Goal: Task Accomplishment & Management: Manage account settings

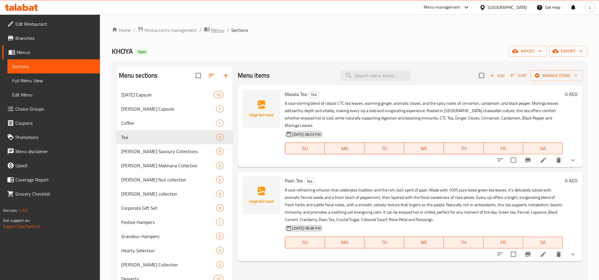
click at [217, 30] on span "Menus" at bounding box center [218, 30] width 14 height 7
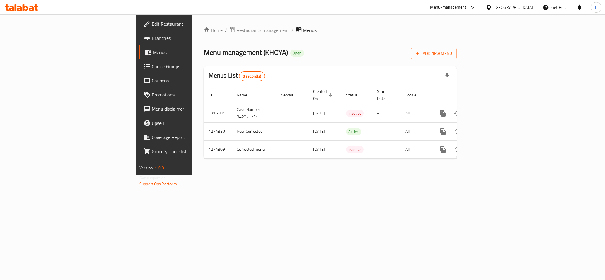
click at [237, 30] on span "Restaurants management" at bounding box center [263, 30] width 53 height 7
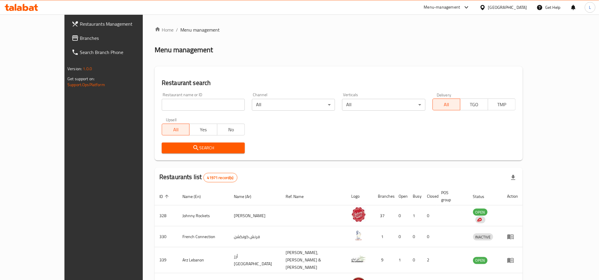
click at [490, 4] on div "[GEOGRAPHIC_DATA]" at bounding box center [507, 7] width 39 height 6
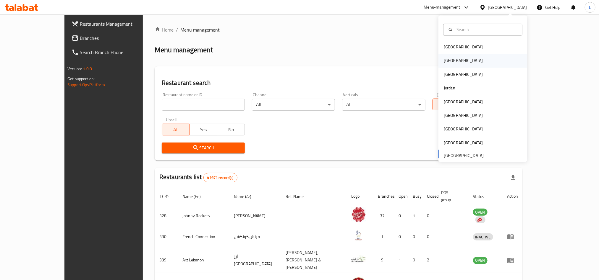
click at [446, 59] on div "[GEOGRAPHIC_DATA]" at bounding box center [462, 61] width 39 height 6
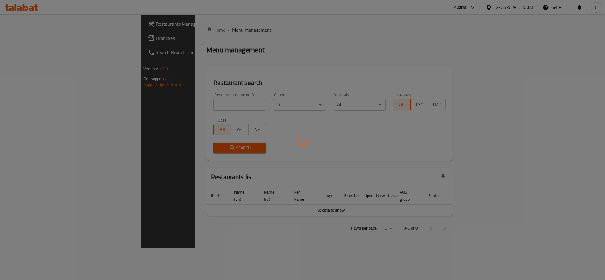
click at [148, 104] on div at bounding box center [302, 140] width 605 height 280
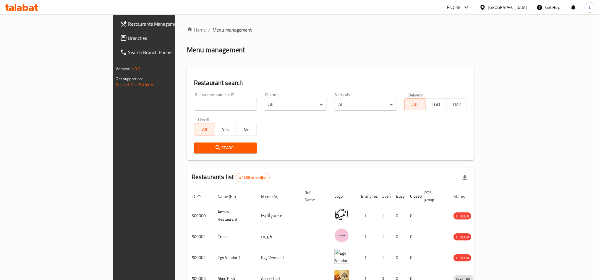
click at [194, 109] on input "search" at bounding box center [225, 105] width 63 height 12
paste input "682839"
type input "682839"
click button "Search" at bounding box center [225, 148] width 63 height 11
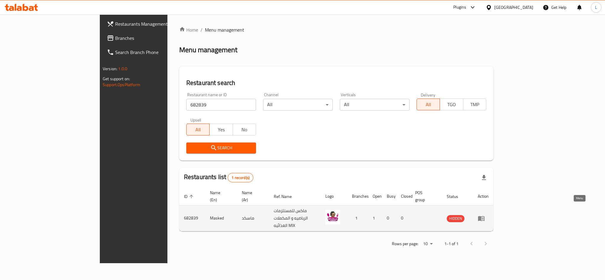
click at [485, 215] on icon "enhanced table" at bounding box center [481, 218] width 7 height 7
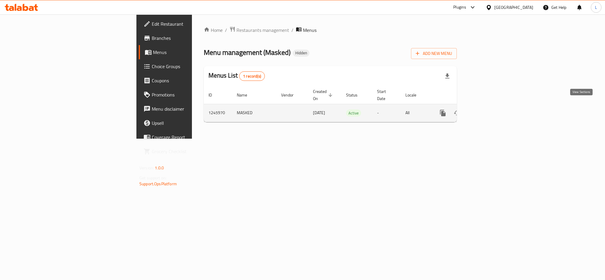
click at [488, 110] on icon "enhanced table" at bounding box center [485, 112] width 5 height 5
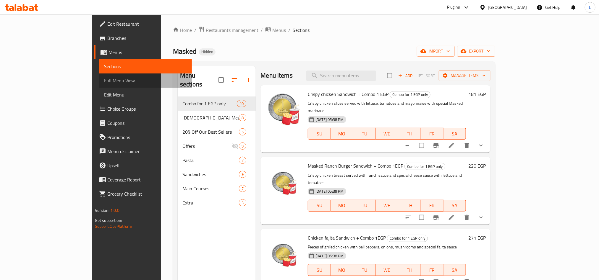
click at [104, 79] on span "Full Menu View" at bounding box center [145, 80] width 83 height 7
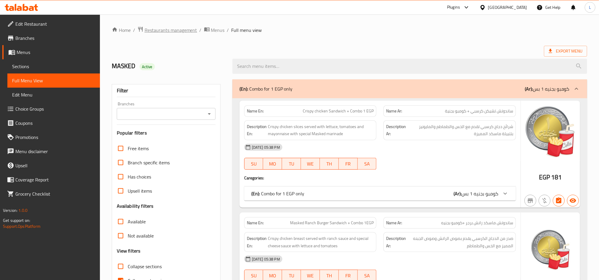
click at [182, 27] on span "Restaurants management" at bounding box center [170, 30] width 53 height 7
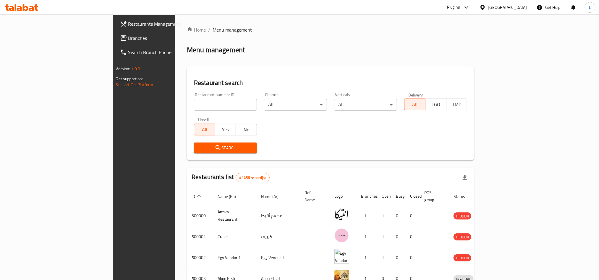
click at [194, 99] on input "search" at bounding box center [225, 105] width 63 height 12
paste input "704203"
type input "704203"
click at [199, 151] on span "Search" at bounding box center [225, 147] width 53 height 7
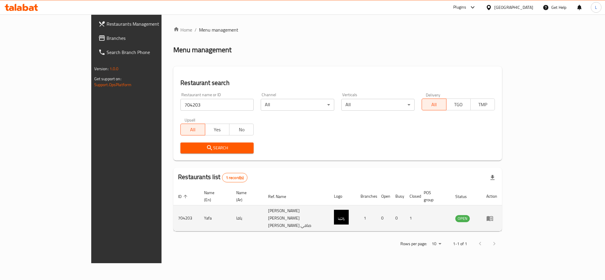
click at [493, 216] on icon "enhanced table" at bounding box center [490, 218] width 6 height 5
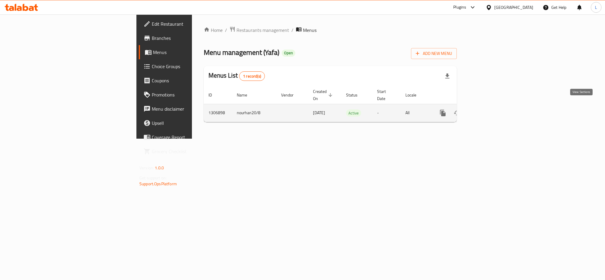
click at [488, 110] on icon "enhanced table" at bounding box center [485, 112] width 5 height 5
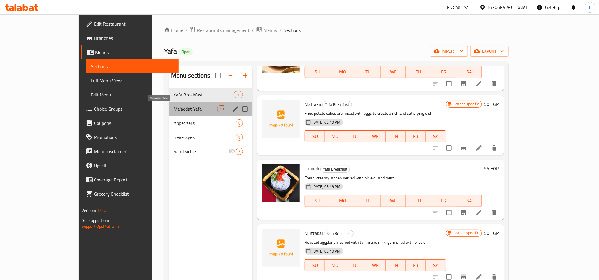
click at [173, 111] on span "Ma'aedat Yafa" at bounding box center [194, 108] width 43 height 7
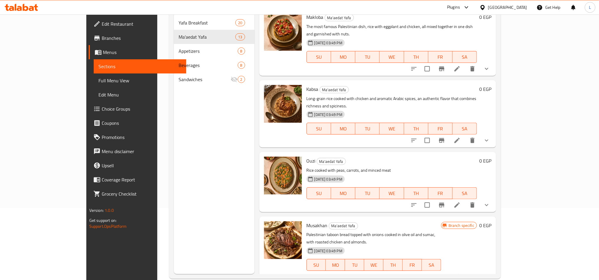
scroll to position [83, 0]
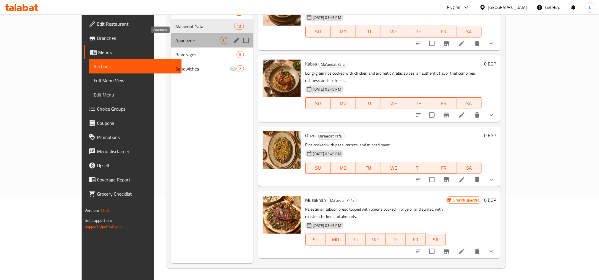
click at [175, 41] on span "Appetizers" at bounding box center [197, 40] width 44 height 7
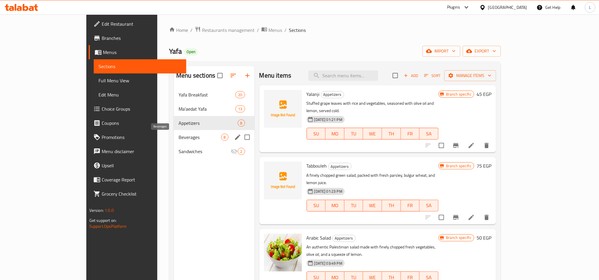
click at [178, 134] on span "Beverages" at bounding box center [199, 137] width 42 height 7
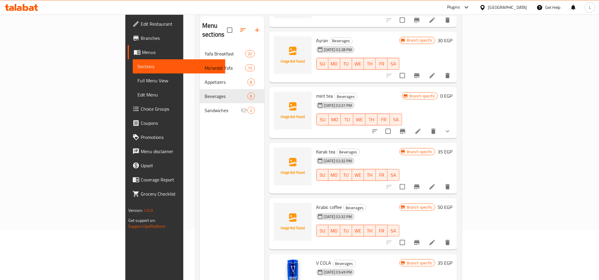
scroll to position [83, 0]
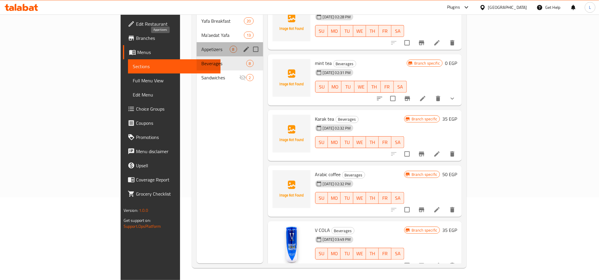
click at [201, 46] on span "Appetizers" at bounding box center [215, 49] width 28 height 7
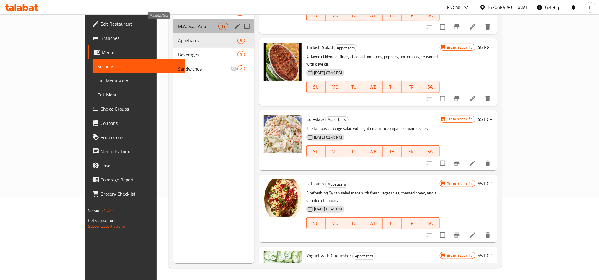
click at [178, 25] on span "Ma'aedat Yafa" at bounding box center [198, 26] width 41 height 7
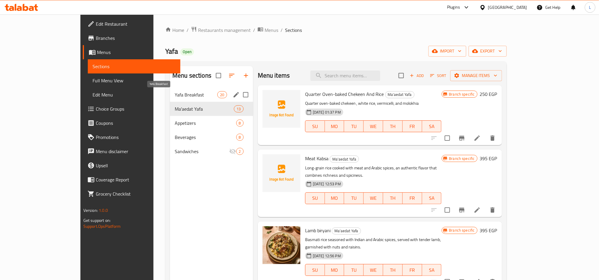
click at [175, 97] on span "Yafa Breakfast" at bounding box center [196, 94] width 43 height 7
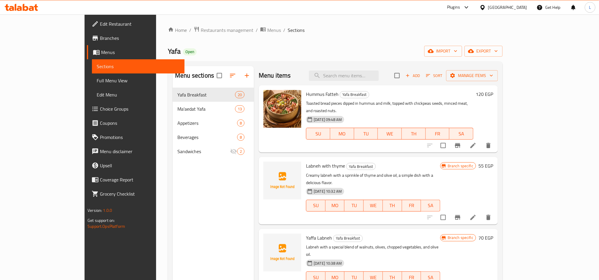
click at [168, 35] on div "Home / Restaurants management / Menus / Sections Yafa Open import export Menu s…" at bounding box center [335, 188] width 334 height 325
click at [201, 32] on span "Restaurants management" at bounding box center [227, 30] width 53 height 7
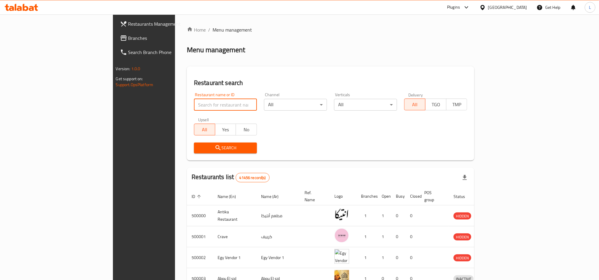
click at [194, 110] on input "search" at bounding box center [225, 105] width 63 height 12
paste input "695218"
type input "695218"
click at [190, 155] on div "Search" at bounding box center [225, 148] width 70 height 18
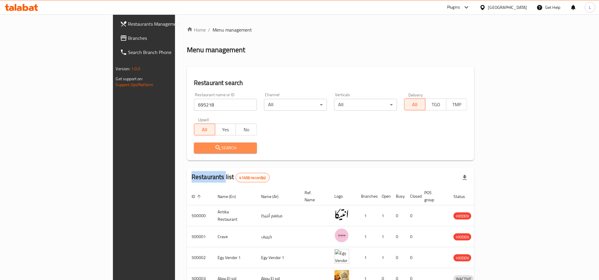
click at [199, 148] on span "Search" at bounding box center [225, 147] width 53 height 7
click at [142, 148] on div at bounding box center [299, 140] width 599 height 280
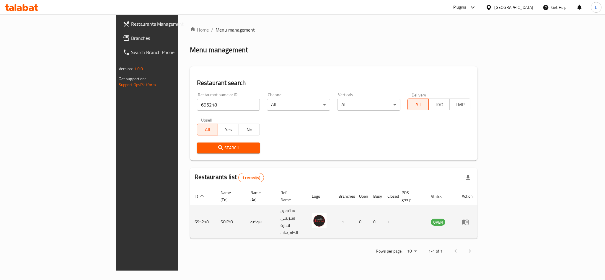
click at [478, 213] on td "enhanced table" at bounding box center [467, 222] width 20 height 33
click at [469, 220] on icon "enhanced table" at bounding box center [465, 222] width 6 height 5
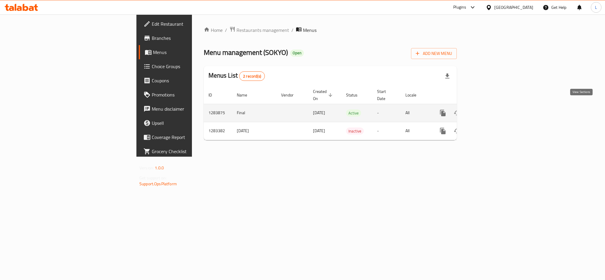
click at [489, 110] on icon "enhanced table" at bounding box center [485, 113] width 7 height 7
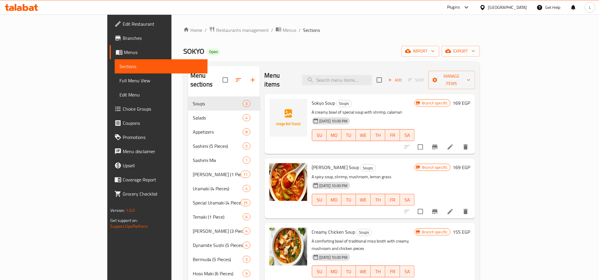
click at [119, 81] on span "Full Menu View" at bounding box center [160, 80] width 83 height 7
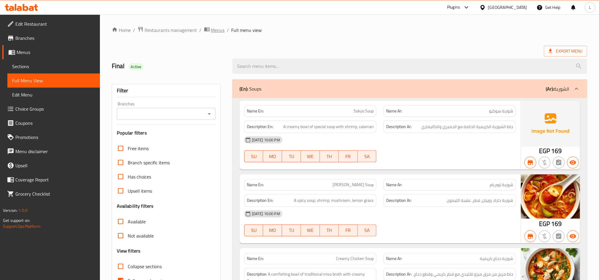
click at [219, 30] on span "Menus" at bounding box center [218, 30] width 14 height 7
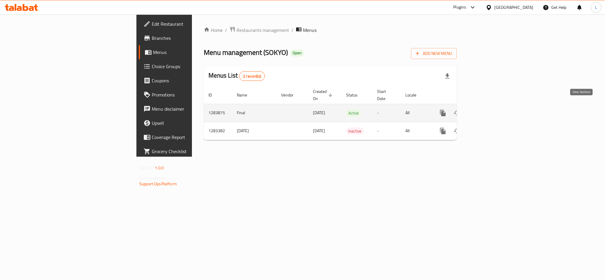
click at [493, 106] on link "enhanced table" at bounding box center [486, 113] width 14 height 14
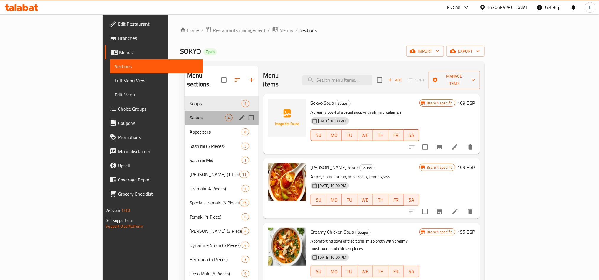
click at [185, 114] on div "Salads 4" at bounding box center [222, 118] width 74 height 14
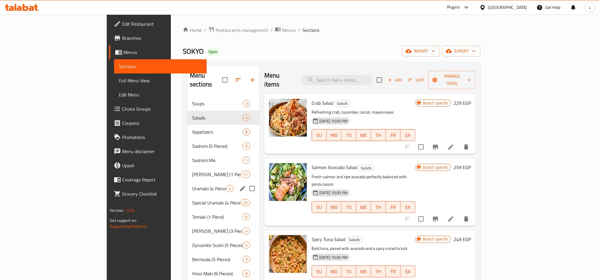
click at [187, 182] on div "Uramaki (4 Pieces) 4" at bounding box center [223, 189] width 72 height 14
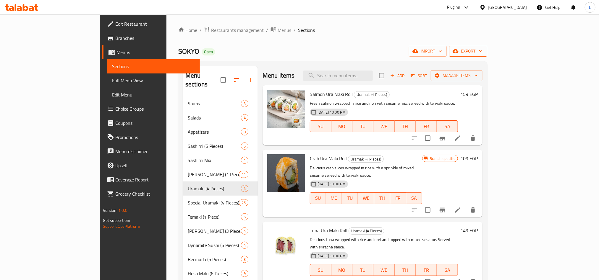
click at [482, 54] on span "export" at bounding box center [468, 51] width 29 height 7
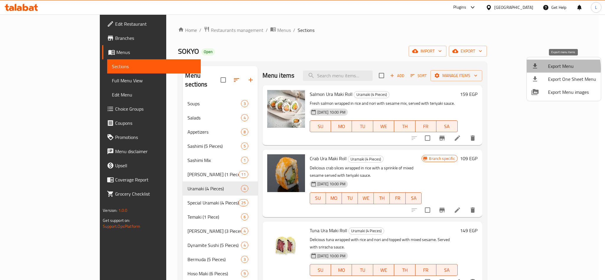
click at [555, 68] on span "Export Menu" at bounding box center [572, 66] width 48 height 7
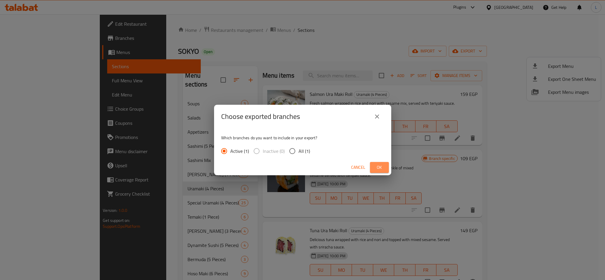
click at [376, 166] on span "Ok" at bounding box center [379, 167] width 9 height 7
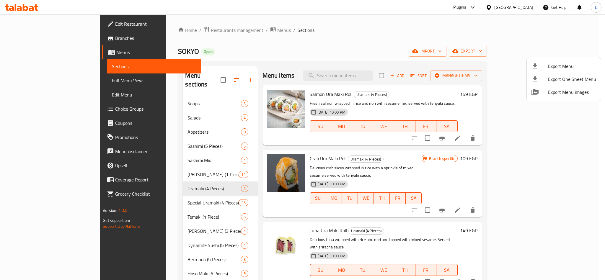
click at [182, 30] on div at bounding box center [302, 140] width 605 height 280
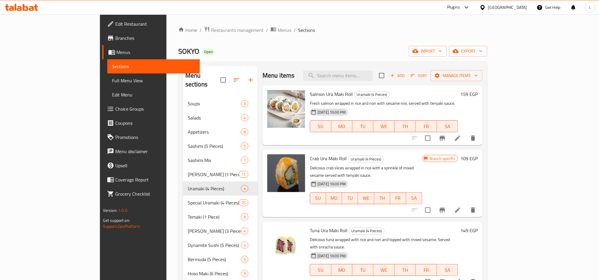
click at [181, 35] on div "Home / Restaurants management / Menus / Sections SOKYO Open import export Menu …" at bounding box center [332, 213] width 309 height 375
click at [211, 31] on span "Restaurants management" at bounding box center [237, 30] width 53 height 7
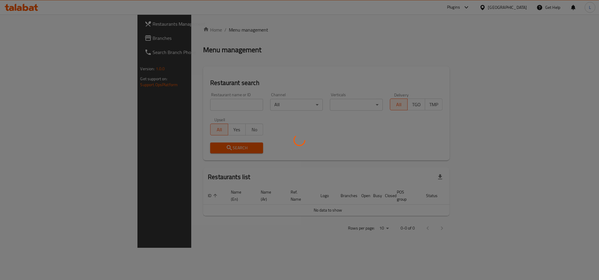
click at [139, 102] on div at bounding box center [299, 140] width 599 height 280
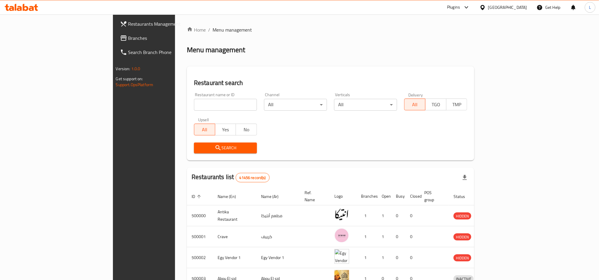
click at [194, 102] on input "search" at bounding box center [225, 105] width 63 height 12
paste input "682839"
type input "682839"
click at [199, 146] on span "Search" at bounding box center [225, 147] width 53 height 7
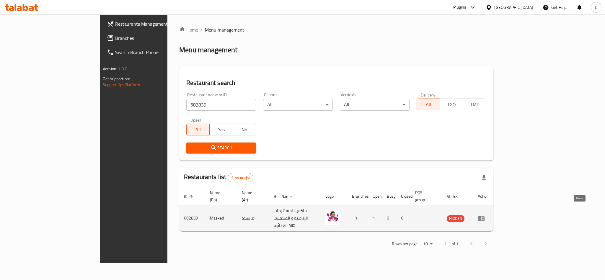
click at [485, 215] on icon "enhanced table" at bounding box center [481, 218] width 7 height 7
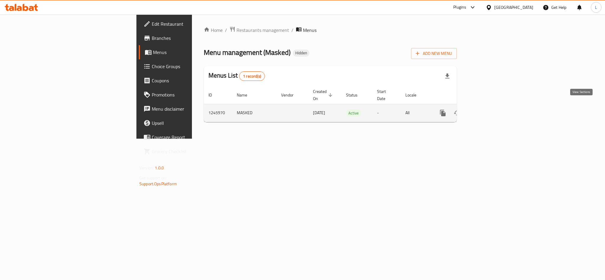
click at [488, 110] on icon "enhanced table" at bounding box center [485, 112] width 5 height 5
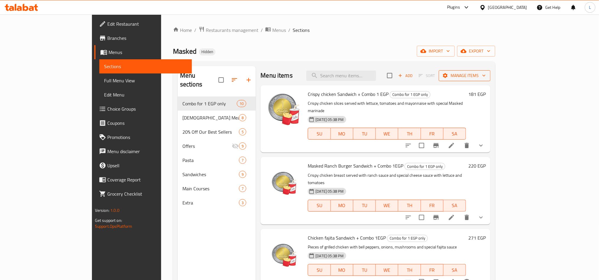
click at [485, 76] on span "Manage items" at bounding box center [464, 75] width 42 height 7
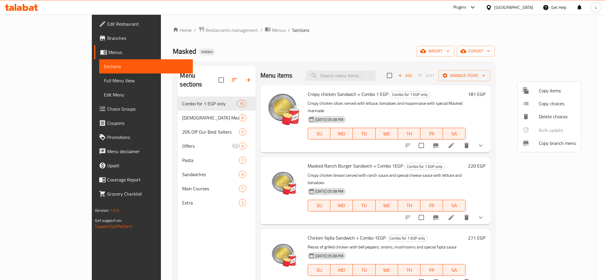
click at [468, 50] on div at bounding box center [302, 140] width 605 height 280
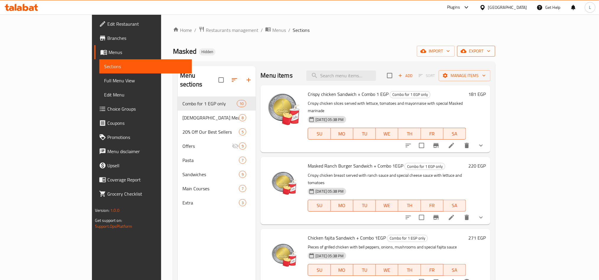
click at [490, 51] on span "export" at bounding box center [475, 51] width 29 height 7
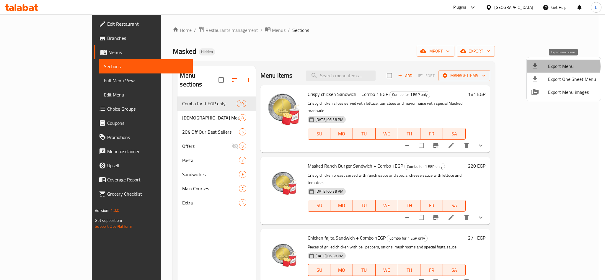
click at [560, 66] on span "Export Menu" at bounding box center [572, 66] width 48 height 7
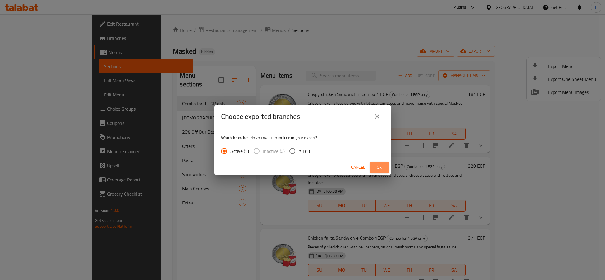
click at [385, 170] on button "Ok" at bounding box center [379, 167] width 19 height 11
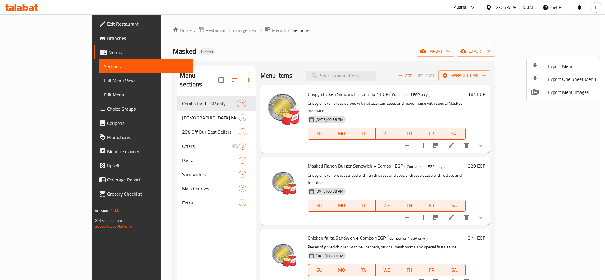
click at [156, 106] on div at bounding box center [302, 140] width 605 height 280
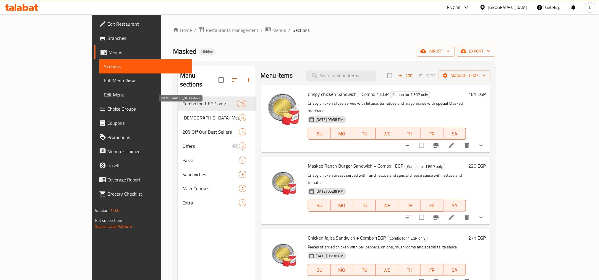
click at [182, 114] on span "[DEMOGRAPHIC_DATA] Meals" at bounding box center [210, 117] width 56 height 7
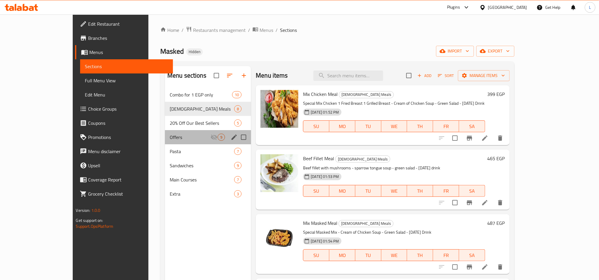
click at [165, 144] on div "Offers 9" at bounding box center [208, 137] width 86 height 14
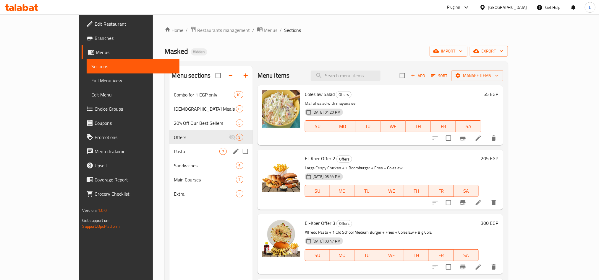
click at [169, 157] on div "Pasta 7" at bounding box center [210, 151] width 83 height 14
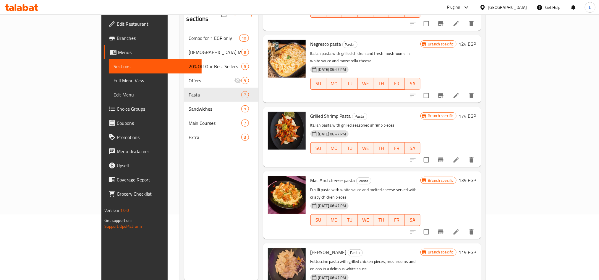
scroll to position [83, 0]
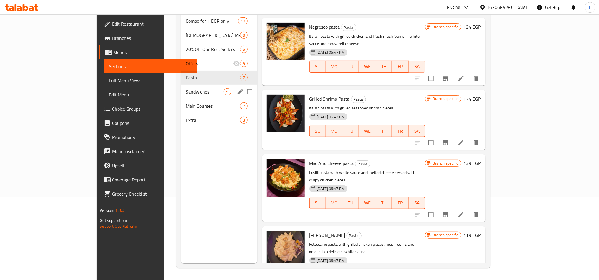
click at [181, 85] on div "Sandwiches 9" at bounding box center [219, 92] width 76 height 14
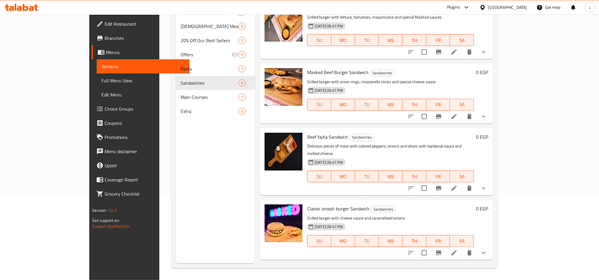
scroll to position [315, 0]
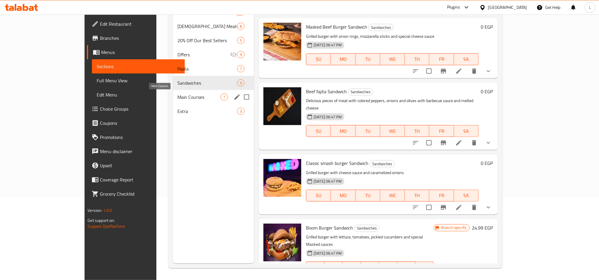
click at [178, 95] on span "Main Courses" at bounding box center [199, 97] width 43 height 7
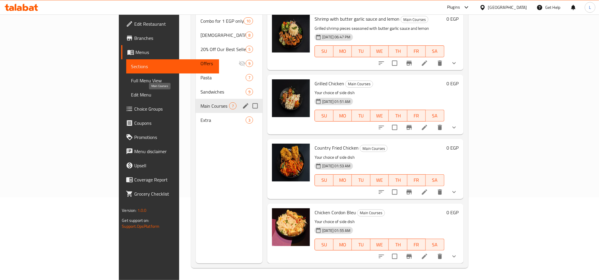
scroll to position [186, 0]
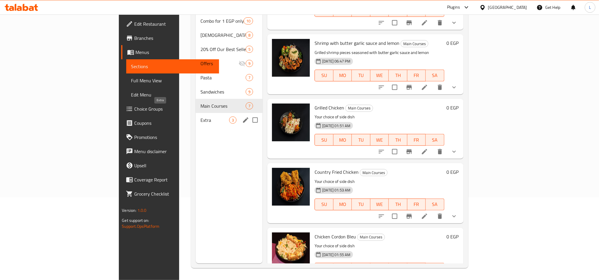
click at [200, 117] on span "Extra" at bounding box center [214, 120] width 29 height 7
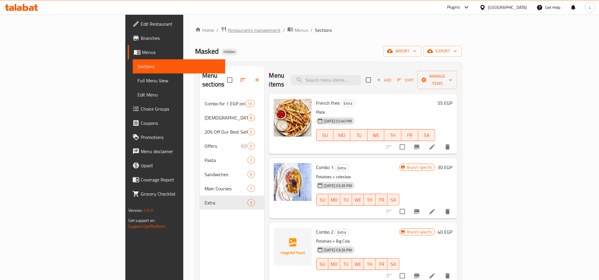
click at [228, 34] on span "Restaurants management" at bounding box center [254, 30] width 53 height 7
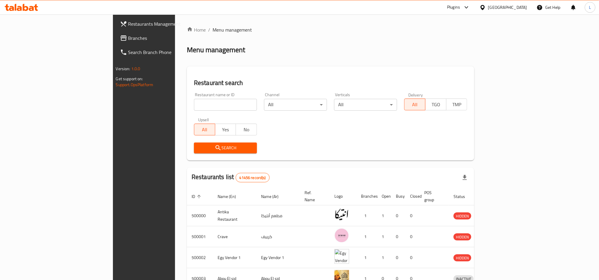
click at [194, 108] on input "search" at bounding box center [225, 105] width 63 height 12
paste input "637471"
type input "637471"
click at [199, 147] on span "Search" at bounding box center [225, 147] width 53 height 7
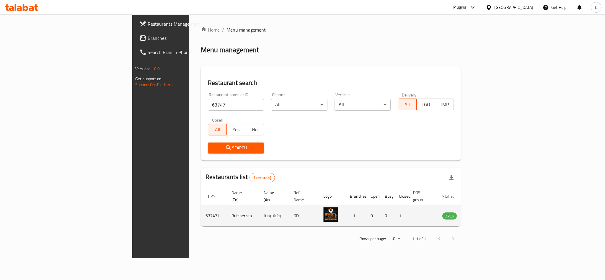
click at [480, 215] on icon "enhanced table" at bounding box center [478, 216] width 2 height 2
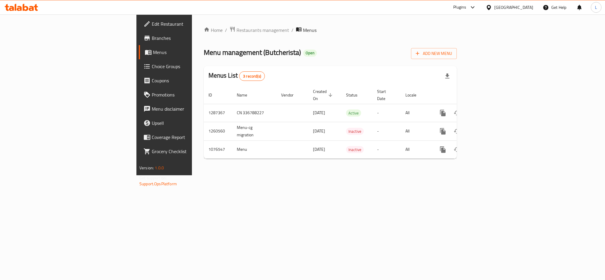
click at [152, 40] on span "Branches" at bounding box center [192, 38] width 81 height 7
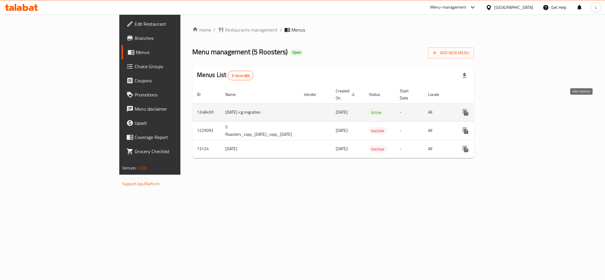
click at [512, 109] on icon "enhanced table" at bounding box center [508, 112] width 7 height 7
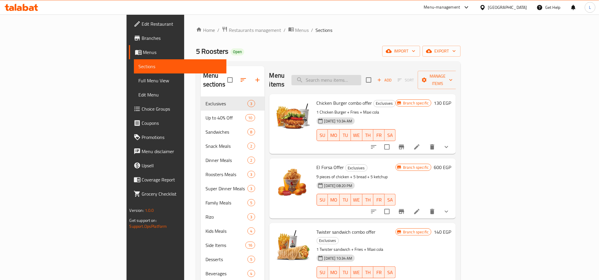
click at [361, 75] on input "search" at bounding box center [326, 80] width 70 height 10
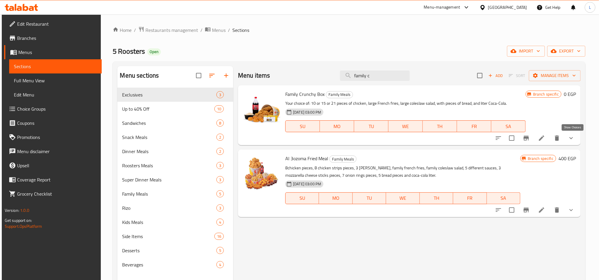
type input "family c"
click at [574, 135] on icon "show more" at bounding box center [570, 138] width 7 height 7
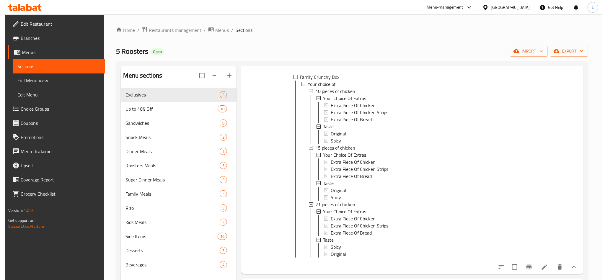
scroll to position [78, 0]
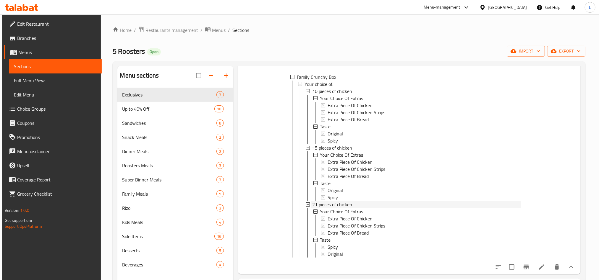
click at [331, 201] on span "21 pieces of chicken" at bounding box center [332, 204] width 40 height 7
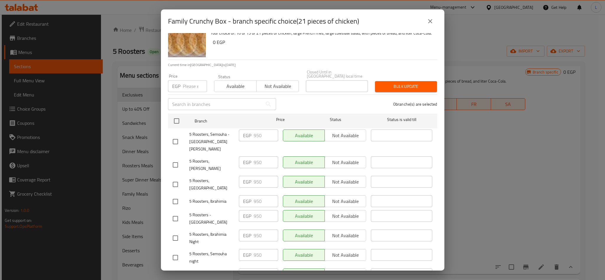
scroll to position [31, 0]
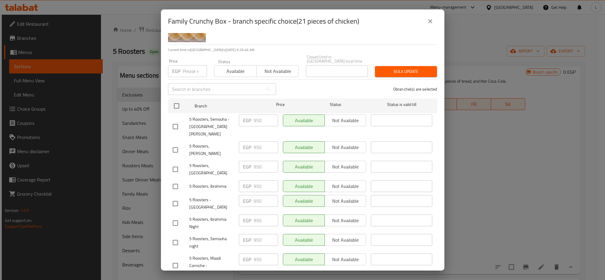
click at [430, 22] on icon "close" at bounding box center [430, 21] width 7 height 7
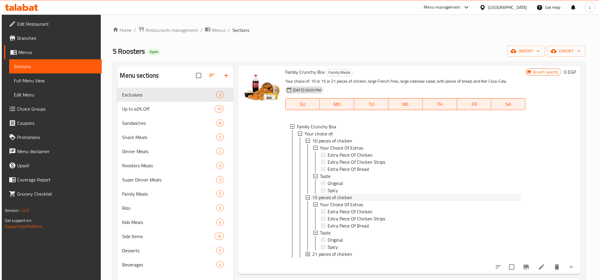
click at [336, 194] on span "15 pieces of chicken" at bounding box center [332, 197] width 40 height 7
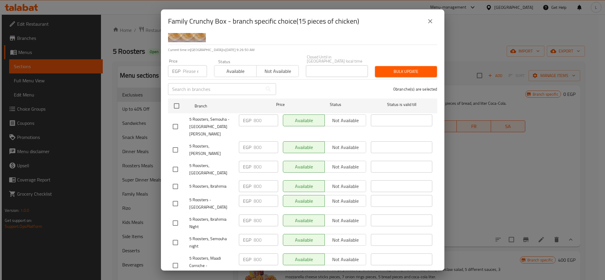
click at [434, 14] on div "Family Crunchy Box - branch specific choice(15 pieces of chicken)" at bounding box center [302, 21] width 269 height 14
click at [428, 22] on icon "close" at bounding box center [430, 21] width 7 height 7
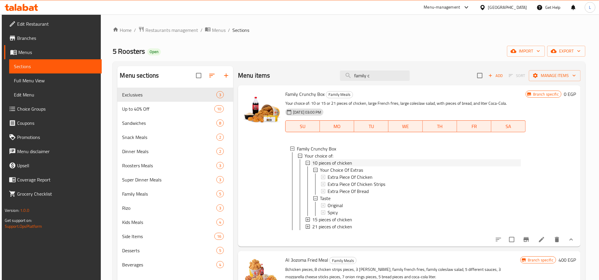
click at [331, 162] on span "10 pieces of chicken" at bounding box center [332, 163] width 40 height 7
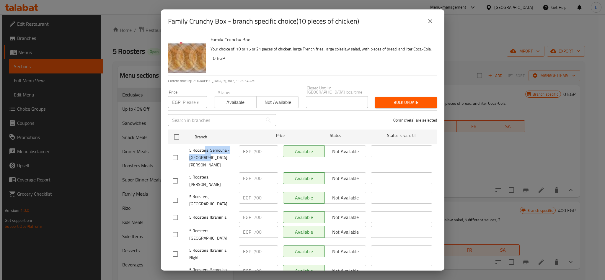
click at [204, 149] on span "5 Roosters, Semouha - Sidi Gaber Station" at bounding box center [211, 158] width 45 height 22
copy span "5 Roosters, Semouha - Sidi Gaber Station"
drag, startPoint x: 225, startPoint y: 20, endPoint x: 120, endPoint y: 22, distance: 105.2
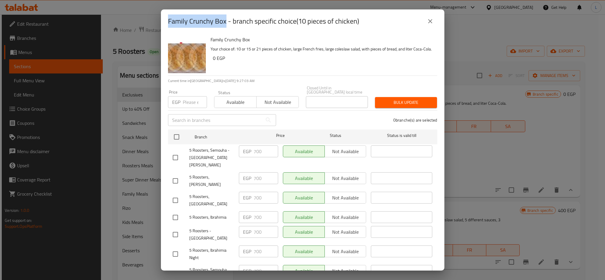
click at [120, 22] on div "Family Crunchy Box - branch specific choice(10 pieces of chicken) Family Crunch…" at bounding box center [302, 140] width 605 height 280
copy h2 "Family Crunchy Box"
click at [429, 24] on icon "close" at bounding box center [430, 21] width 7 height 7
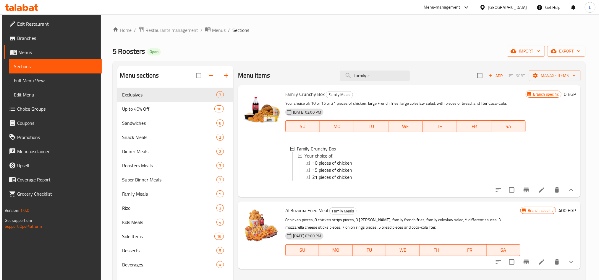
click at [124, 48] on span "5 Roosters" at bounding box center [129, 51] width 32 height 13
copy span "5 Roosters"
click at [190, 32] on span "Restaurants management" at bounding box center [171, 30] width 53 height 7
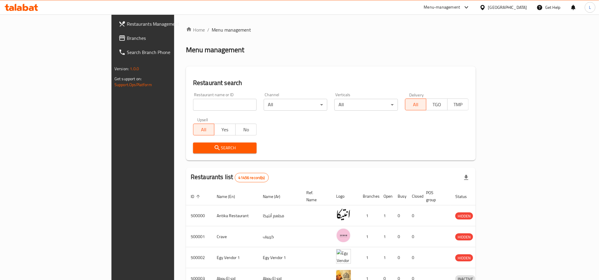
click at [193, 104] on input "search" at bounding box center [225, 105] width 64 height 12
paste input "5 Roosters"
type input "5 Roosters"
click button "Search" at bounding box center [225, 148] width 64 height 11
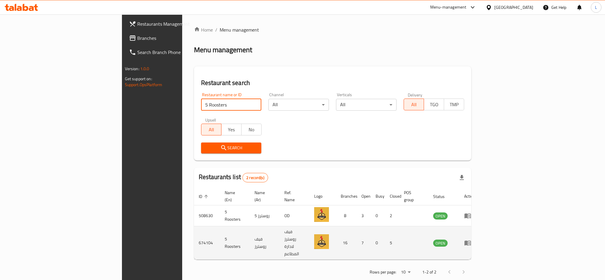
click at [472, 240] on icon "enhanced table" at bounding box center [467, 243] width 7 height 7
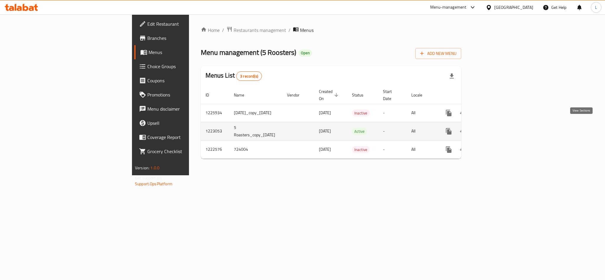
click at [499, 124] on link "enhanced table" at bounding box center [492, 131] width 14 height 14
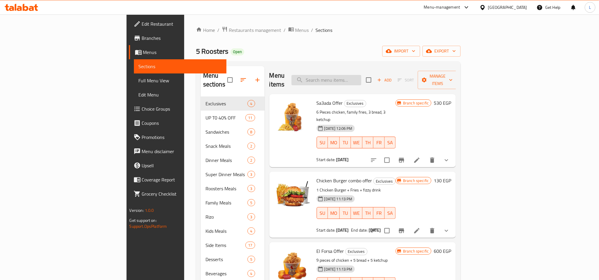
click at [355, 75] on input "search" at bounding box center [326, 80] width 70 height 10
paste input "Family Crunchy Box"
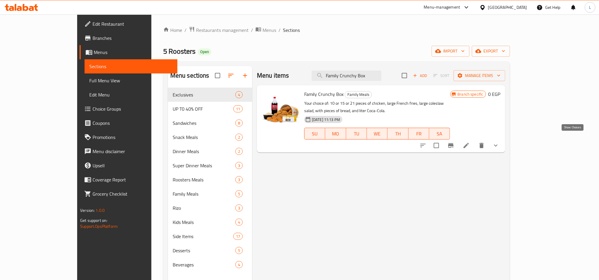
type input "Family Crunchy Box"
click at [499, 142] on icon "show more" at bounding box center [495, 145] width 7 height 7
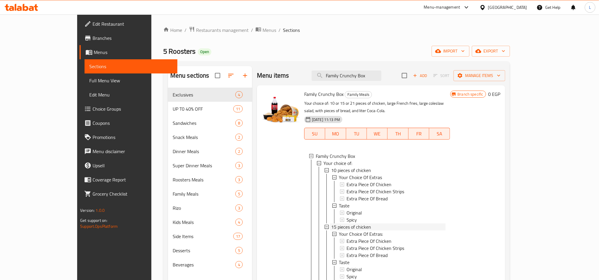
click at [332, 224] on span "15 pieces of chicken" at bounding box center [351, 227] width 40 height 7
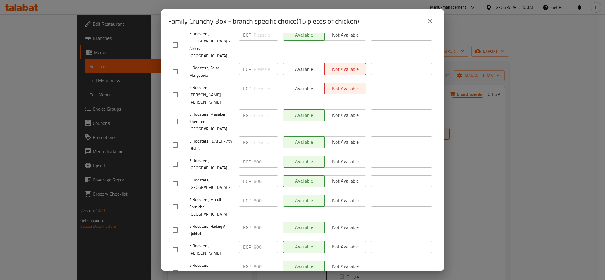
scroll to position [203, 0]
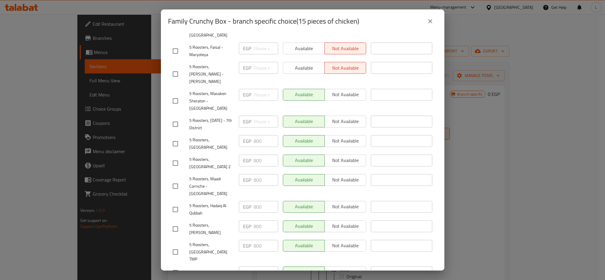
click at [423, 26] on div "Family Crunchy Box - branch specific choice(15 pieces of chicken)" at bounding box center [302, 21] width 269 height 14
click at [428, 19] on icon "close" at bounding box center [430, 21] width 7 height 7
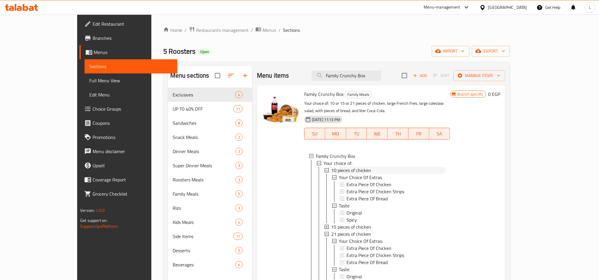
click at [331, 167] on span "10 pieces of chicken" at bounding box center [351, 170] width 40 height 7
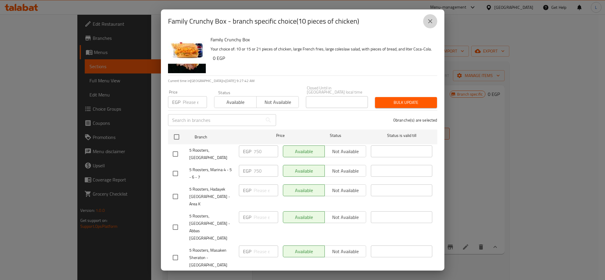
click at [431, 17] on button "close" at bounding box center [430, 21] width 14 height 14
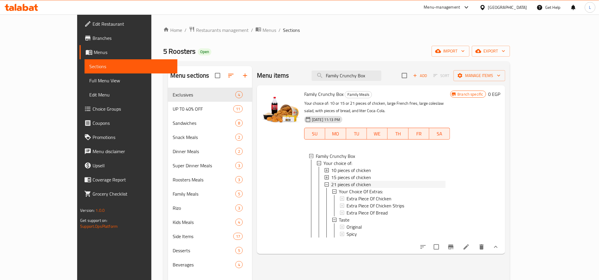
click at [331, 181] on span "21 pieces of chicken" at bounding box center [351, 184] width 40 height 7
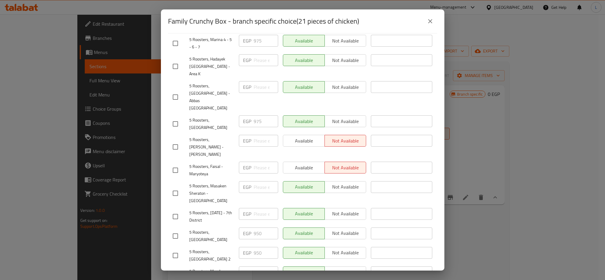
scroll to position [0, 0]
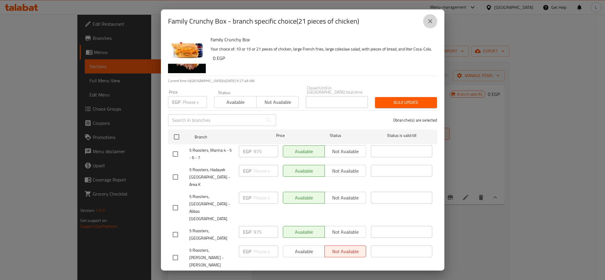
click at [426, 21] on button "close" at bounding box center [430, 21] width 14 height 14
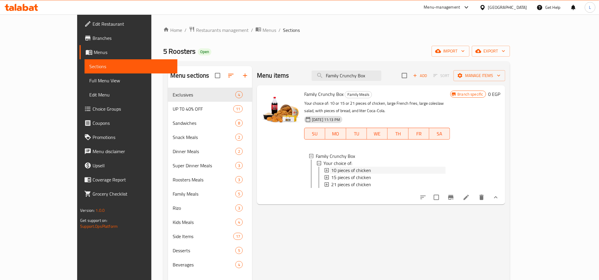
click at [349, 167] on span "10 pieces of chicken" at bounding box center [351, 170] width 40 height 7
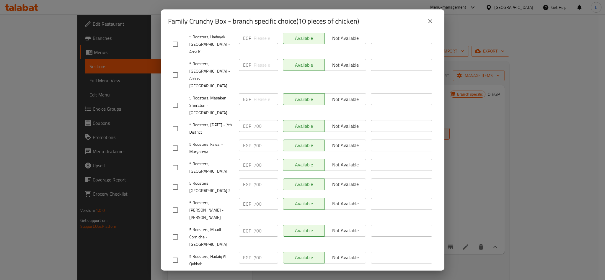
scroll to position [203, 0]
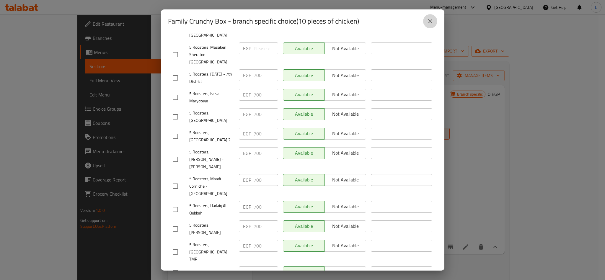
click at [429, 16] on button "close" at bounding box center [430, 21] width 14 height 14
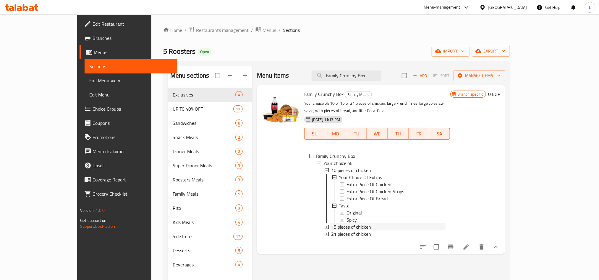
click at [343, 224] on span "15 pieces of chicken" at bounding box center [351, 227] width 40 height 7
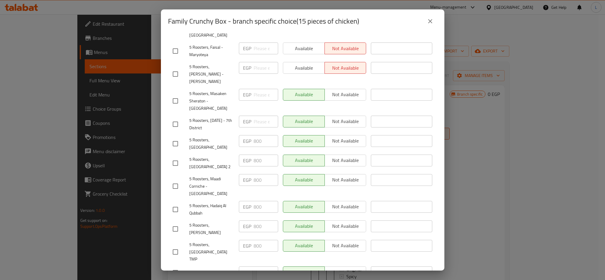
scroll to position [159, 0]
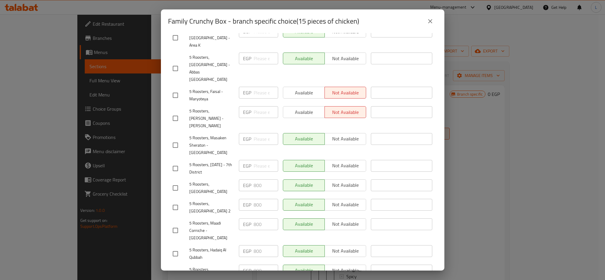
click at [425, 27] on button "close" at bounding box center [430, 21] width 14 height 14
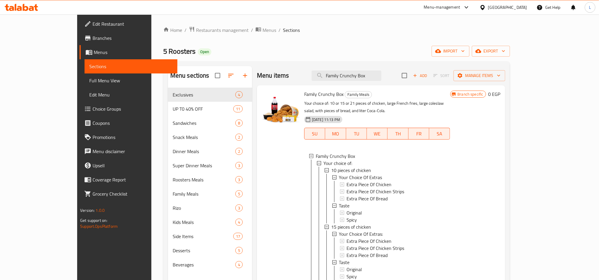
click at [331, 280] on span "21 pieces of chicken" at bounding box center [351, 283] width 40 height 7
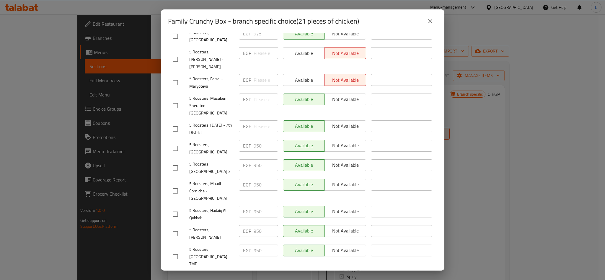
scroll to position [203, 0]
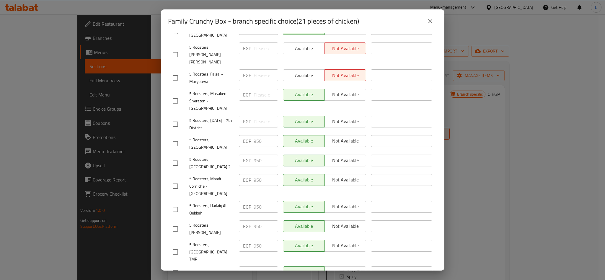
click at [433, 18] on icon "close" at bounding box center [430, 21] width 7 height 7
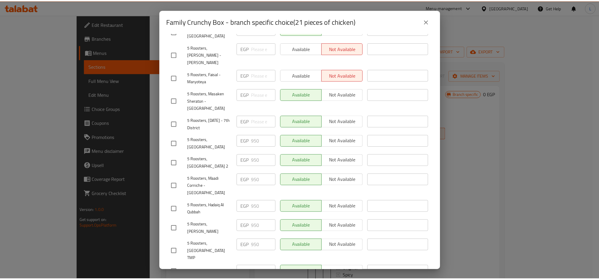
scroll to position [50, 0]
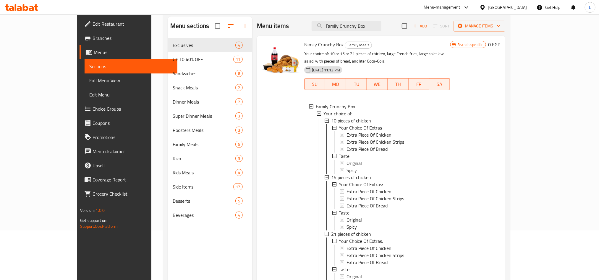
click at [92, 38] on span "Branches" at bounding box center [132, 38] width 80 height 7
